Goal: Task Accomplishment & Management: Complete application form

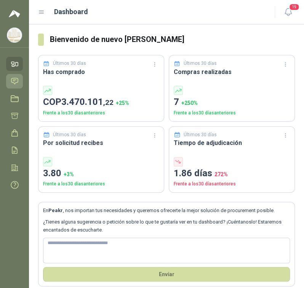
click at [21, 81] on link "Solicitudes" at bounding box center [14, 81] width 17 height 14
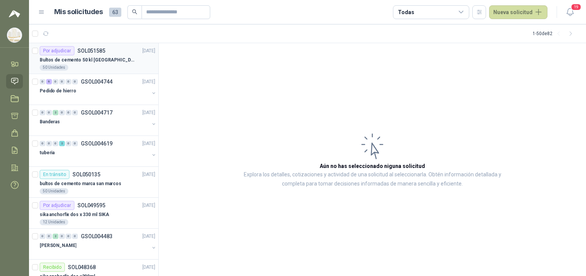
click at [78, 61] on p "Bultos de cemento 50 kl [GEOGRAPHIC_DATA]" at bounding box center [87, 59] width 95 height 7
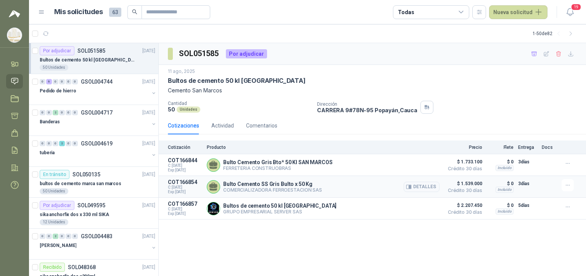
click at [304, 191] on div "Bulto Cemento SS Gris Bulto x 50 Kg COMERCIALIZADORA FERROESTACION SAS Detalles" at bounding box center [323, 186] width 233 height 15
click at [304, 187] on div "Bulto Cemento SS Gris Bulto x 50 Kg COMERCIALIZADORA FERROESTACION SAS Detalles" at bounding box center [323, 186] width 233 height 15
click at [304, 185] on icon "button" at bounding box center [567, 185] width 6 height 6
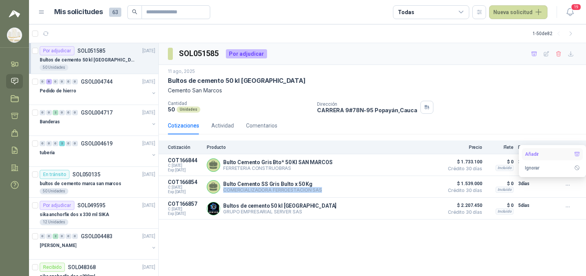
click at [304, 150] on button "Añadir" at bounding box center [552, 154] width 61 height 12
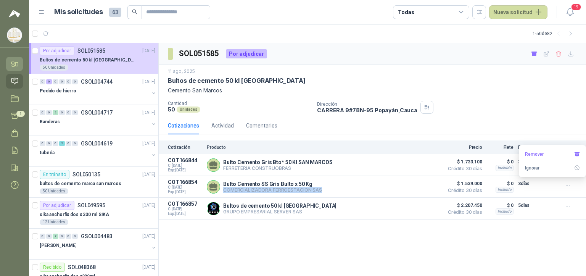
click at [18, 71] on link "Inicio" at bounding box center [14, 64] width 17 height 14
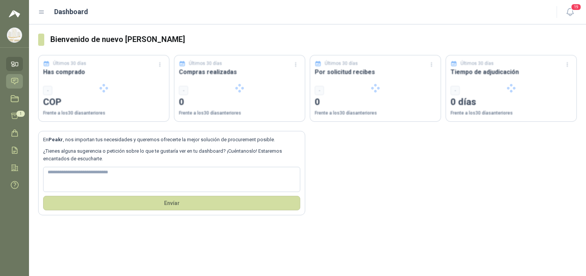
click at [15, 81] on icon at bounding box center [14, 81] width 6 height 6
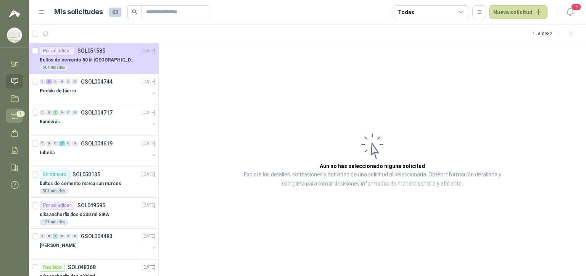
click at [17, 117] on icon at bounding box center [14, 116] width 6 height 6
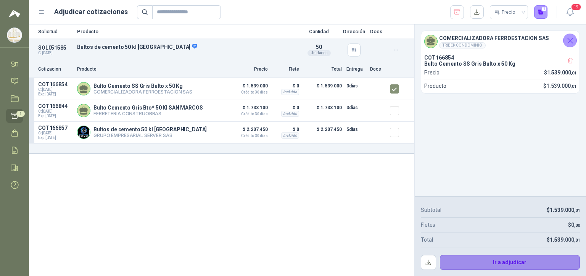
click at [304, 263] on button "Ir a adjudicar" at bounding box center [510, 262] width 140 height 15
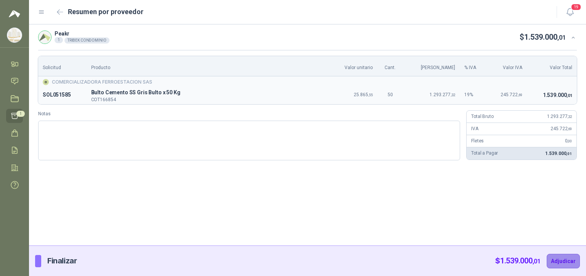
click at [304, 260] on button "Adjudicar" at bounding box center [562, 261] width 33 height 14
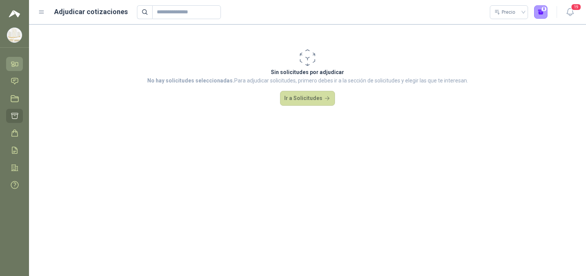
click at [16, 63] on icon at bounding box center [17, 64] width 3 height 3
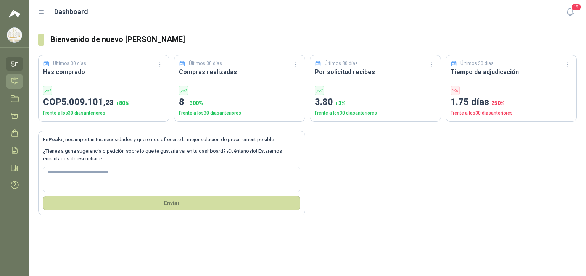
click at [14, 81] on icon at bounding box center [14, 81] width 6 height 6
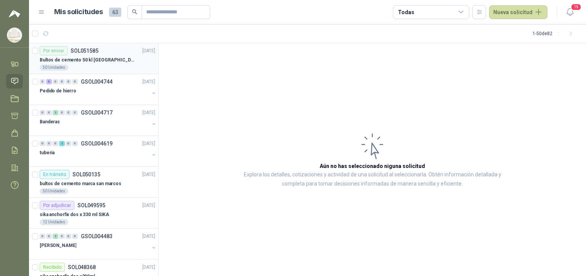
click at [90, 62] on p "Bultos de cemento 50 kl [GEOGRAPHIC_DATA]" at bounding box center [87, 59] width 95 height 7
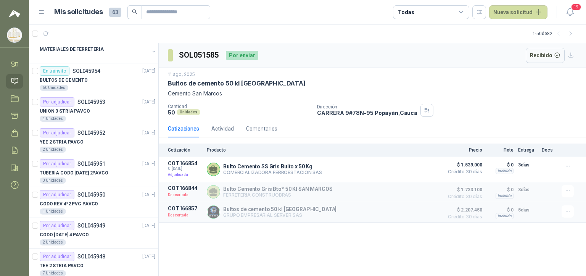
scroll to position [496, 0]
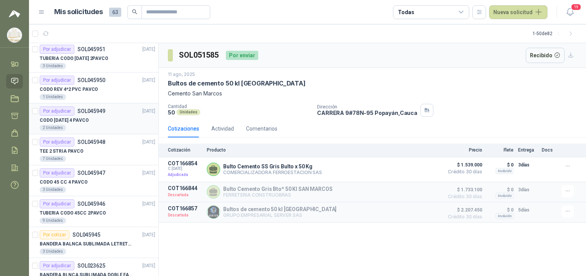
click at [105, 122] on div "CODO [DATE] 4 PAVCO" at bounding box center [98, 120] width 116 height 9
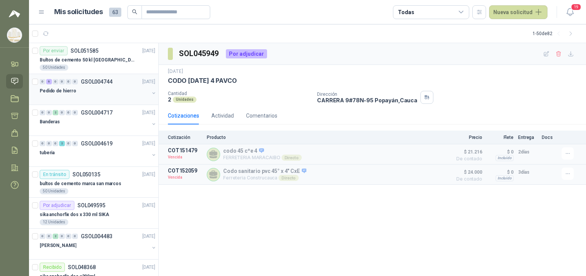
click at [89, 94] on div "Pedido de hierro" at bounding box center [94, 90] width 109 height 9
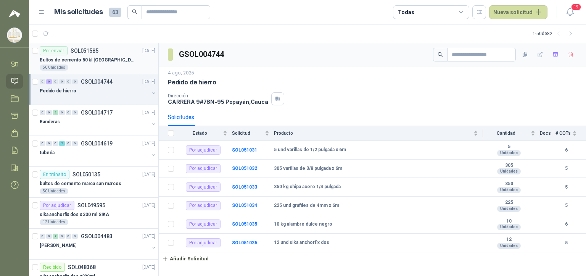
click at [87, 64] on div "50 Unidades" at bounding box center [98, 67] width 116 height 6
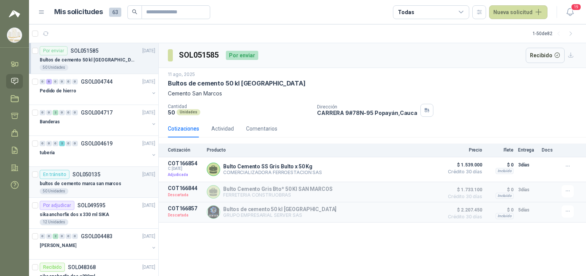
click at [97, 174] on p "SOL050135" at bounding box center [86, 174] width 28 height 5
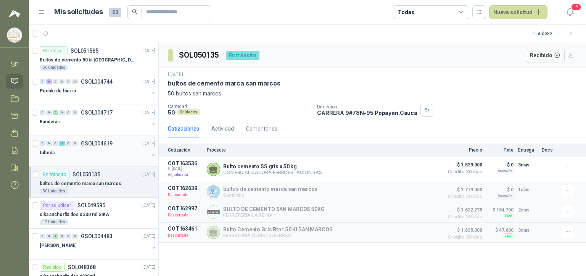
click at [111, 141] on p "GSOL004619" at bounding box center [97, 143] width 32 height 5
